Goal: Transaction & Acquisition: Book appointment/travel/reservation

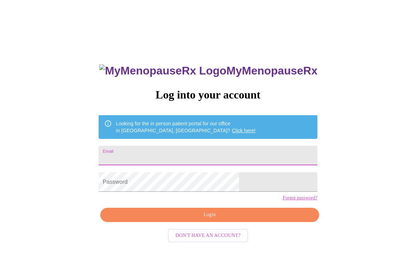
scroll to position [92, 0]
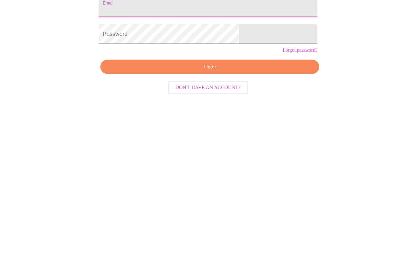
type input "[EMAIL_ADDRESS][DOMAIN_NAME]"
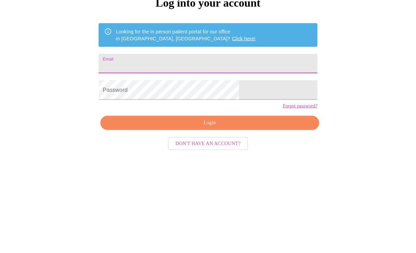
type input "[EMAIL_ADDRESS][DOMAIN_NAME]"
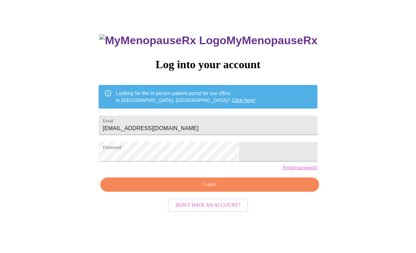
click at [221, 189] on span "Login" at bounding box center [209, 184] width 203 height 9
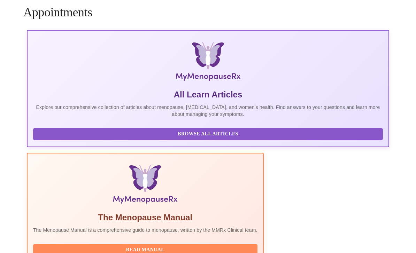
scroll to position [23, 0]
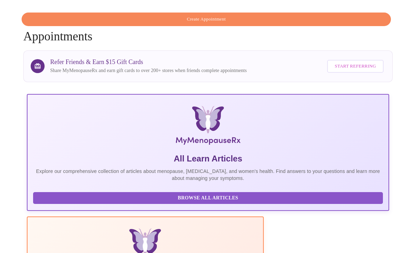
click at [287, 15] on span "Create Appointment" at bounding box center [206, 19] width 353 height 8
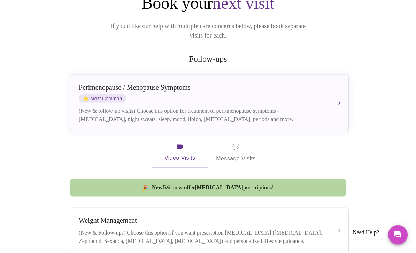
scroll to position [84, 0]
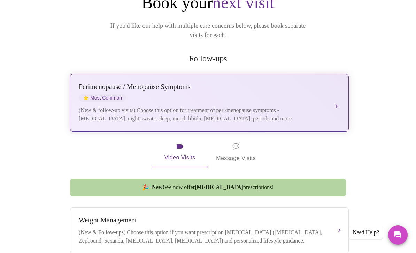
click at [331, 94] on div "Perimenopause / Menopause Symptoms ⭐ Most Common (New & follow-up visits) Choos…" at bounding box center [209, 103] width 261 height 40
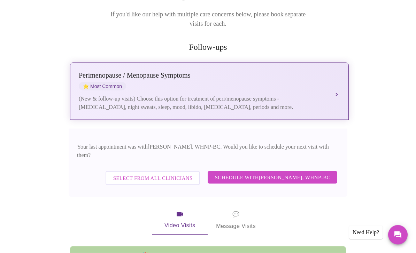
scroll to position [97, 0]
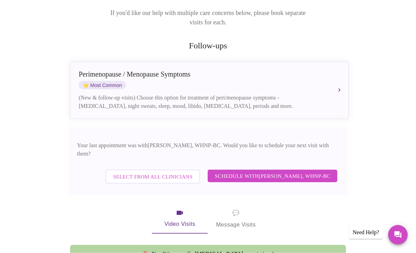
click at [280, 172] on span "Schedule with Meghan Matz, WHNP-BC" at bounding box center [273, 176] width 116 height 9
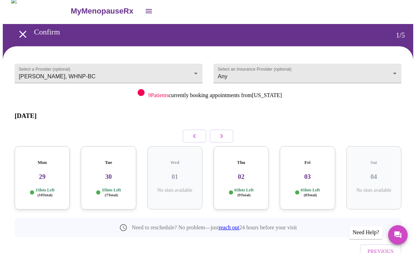
click at [45, 174] on div "Mon 29 1 Slots Left ( 10 Total)" at bounding box center [42, 177] width 55 height 63
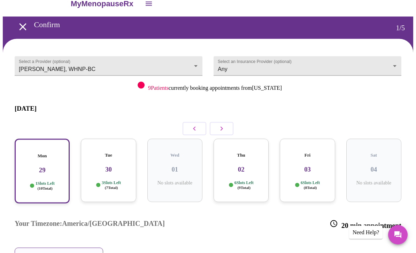
scroll to position [13, 0]
click at [309, 164] on div "Fri 03 6 Slots Left ( 8 Total)" at bounding box center [307, 170] width 55 height 63
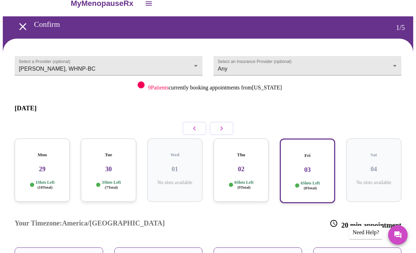
click at [51, 166] on h3 "29" at bounding box center [42, 170] width 44 height 8
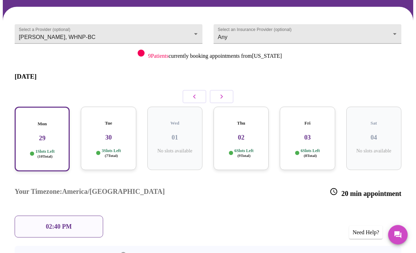
scroll to position [61, 0]
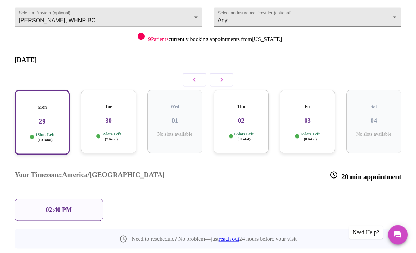
click at [393, 16] on body "MyMenopauseRx Confirm 1 / 5 Select a Provider (optional) Meghan Matz, WHNP-BC M…" at bounding box center [208, 123] width 410 height 363
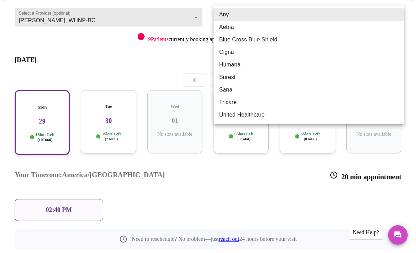
click at [398, 13] on li "Any" at bounding box center [309, 14] width 191 height 13
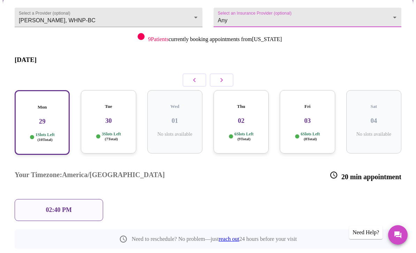
click at [396, 15] on body "MyMenopauseRx Confirm 1 / 5 Select a Provider (optional) Meghan Matz, WHNP-BC M…" at bounding box center [208, 123] width 410 height 363
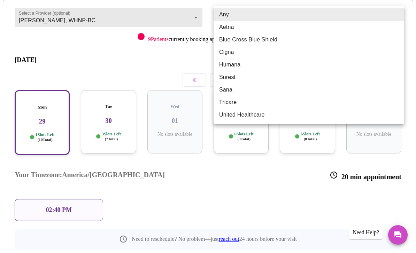
click at [275, 120] on li "United Healthcare" at bounding box center [309, 115] width 191 height 13
type input "United Healthcare"
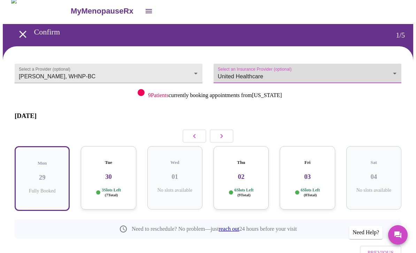
scroll to position [5, 0]
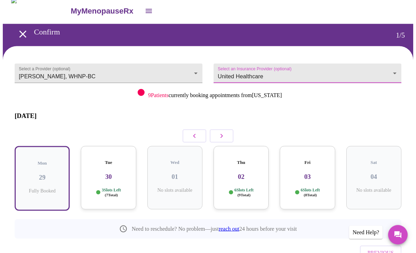
click at [221, 132] on icon "button" at bounding box center [221, 136] width 8 height 8
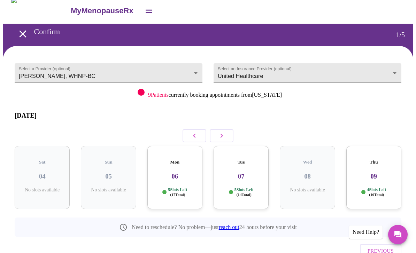
click at [183, 188] on p "5 Slots Left ( 17 Total)" at bounding box center [177, 193] width 19 height 10
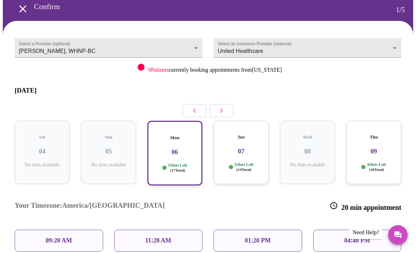
scroll to position [96, 0]
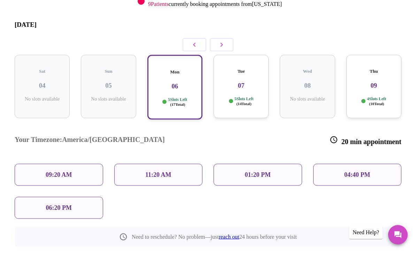
click at [199, 43] on button "button" at bounding box center [195, 44] width 24 height 13
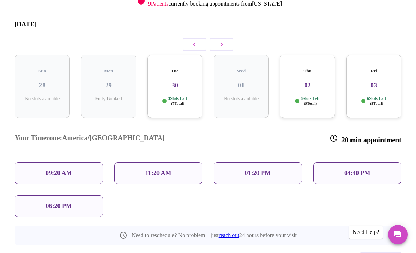
click at [175, 82] on h3 "30" at bounding box center [175, 86] width 44 height 8
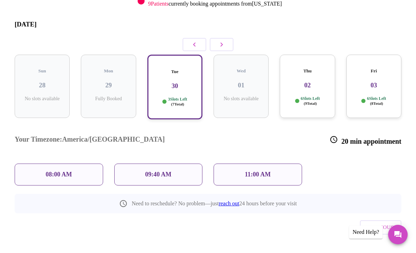
scroll to position [61, 0]
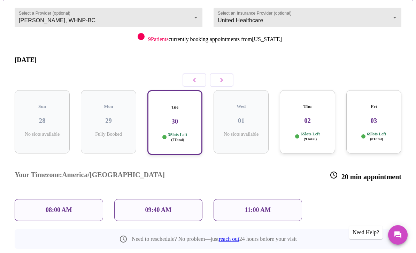
click at [274, 199] on div "11:00 AM" at bounding box center [258, 210] width 89 height 22
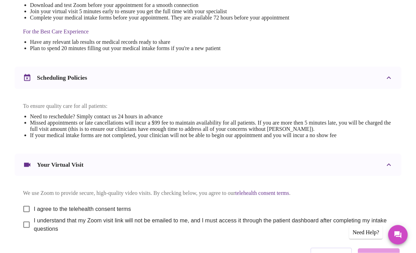
scroll to position [198, 0]
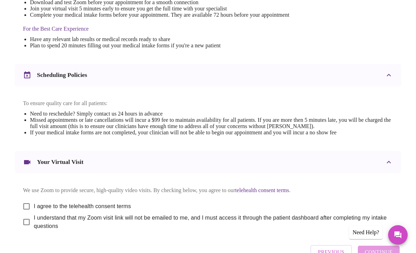
click at [24, 209] on input "I agree to the telehealth consent terms" at bounding box center [26, 206] width 15 height 15
checkbox input "true"
click at [25, 230] on input "I understand that my Zoom visit link will not be emailed to me, and I must acce…" at bounding box center [26, 222] width 15 height 15
checkbox input "true"
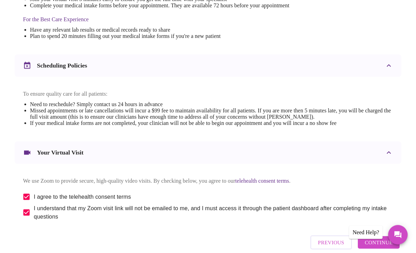
scroll to position [225, 0]
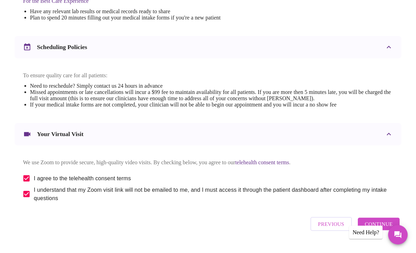
click at [375, 229] on span "Continue" at bounding box center [379, 224] width 28 height 9
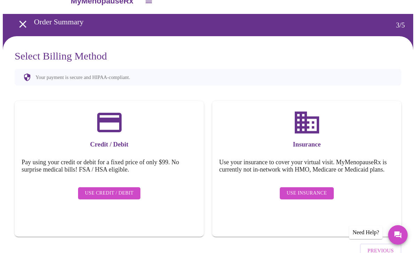
click at [323, 195] on span "Use Insurance" at bounding box center [307, 193] width 40 height 9
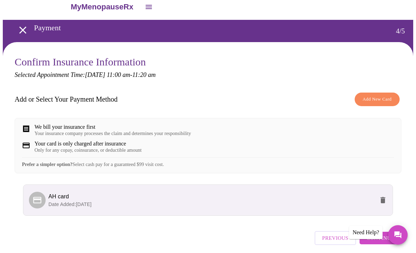
scroll to position [22, 0]
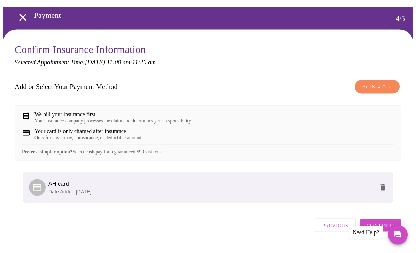
click at [379, 230] on span "Continue" at bounding box center [381, 225] width 28 height 9
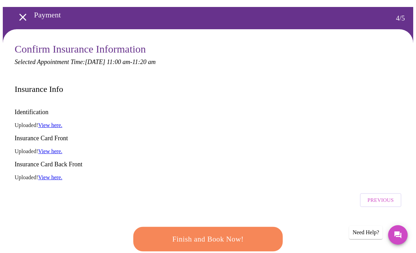
click at [251, 233] on span "Finish and Book Now!" at bounding box center [208, 239] width 132 height 13
